Goal: Contribute content

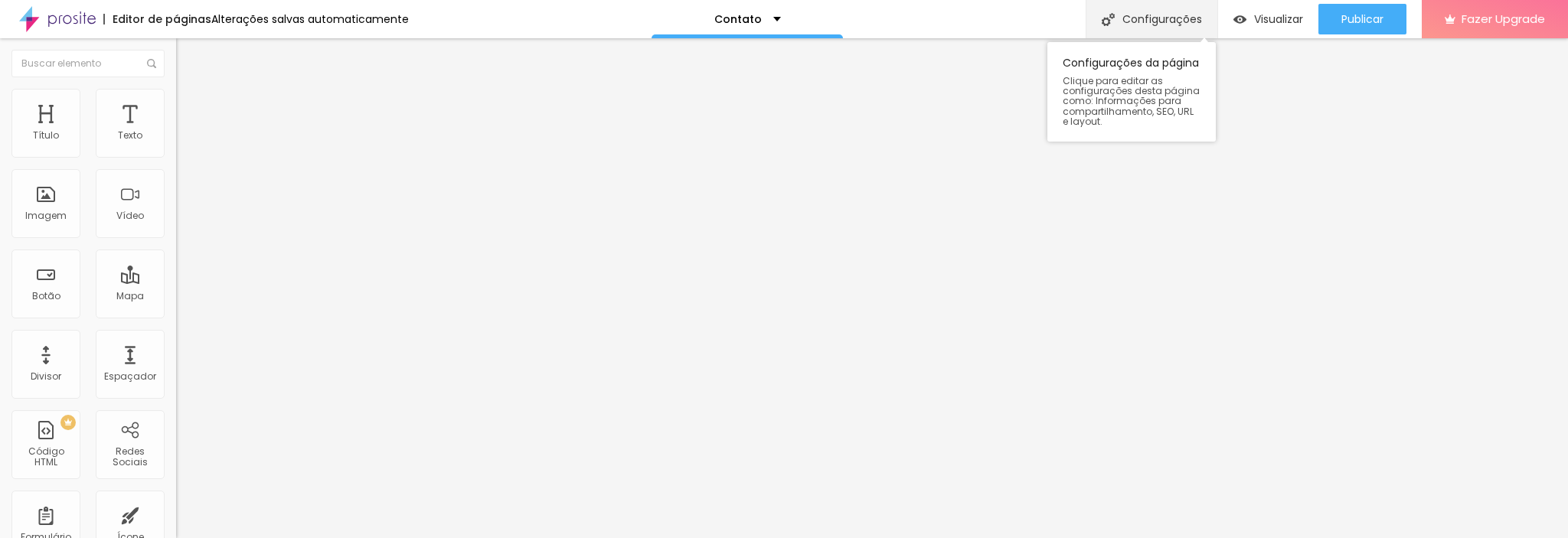
click at [1169, 12] on div "Configurações" at bounding box center [1151, 19] width 131 height 38
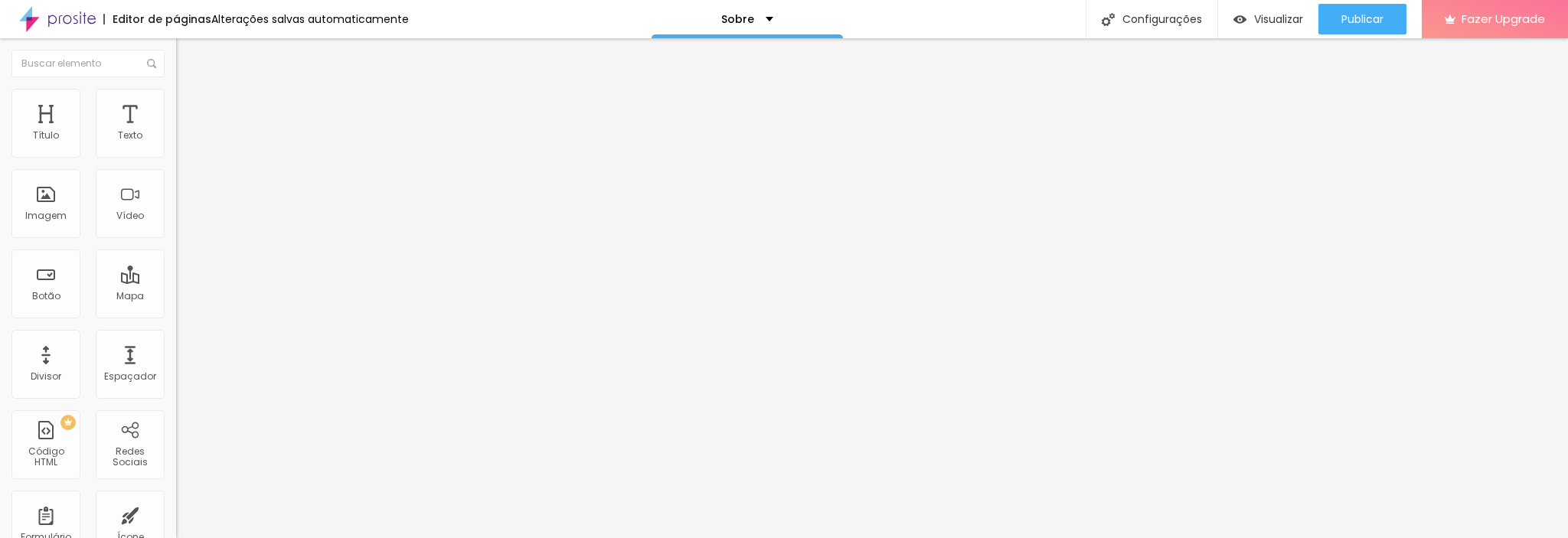
type input "https://"
click at [176, 131] on span "Trocar imagem" at bounding box center [217, 126] width 83 height 13
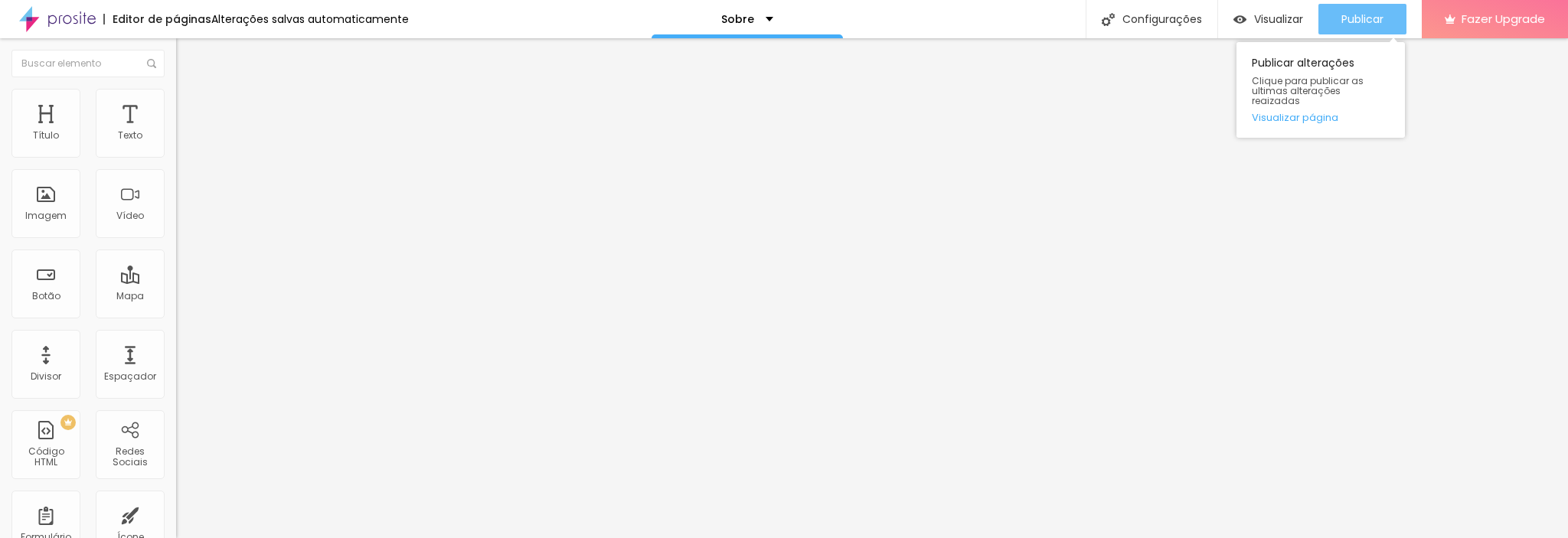
click at [1360, 19] on span "Publicar" at bounding box center [1362, 19] width 42 height 12
